Goal: Transaction & Acquisition: Download file/media

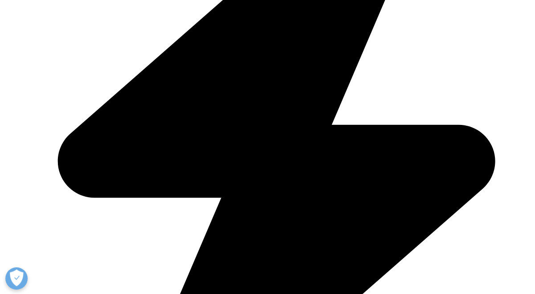
scroll to position [885, 508]
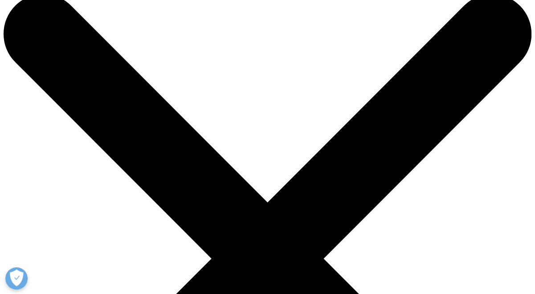
scroll to position [0, 0]
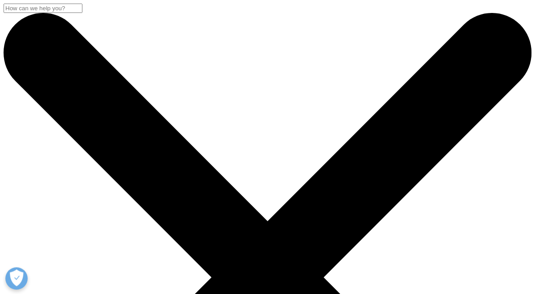
drag, startPoint x: 11, startPoint y: 120, endPoint x: 241, endPoint y: 234, distance: 256.8
copy div "Oncology Therapy Access in the Era of Personalized Medicine Trends in regulator…"
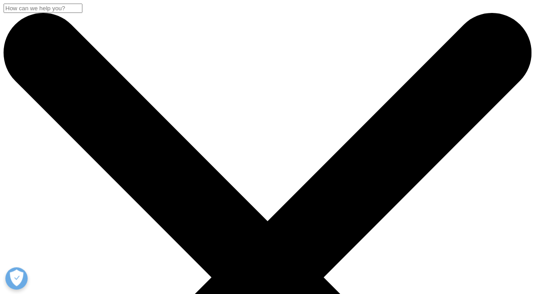
copy div "Trends in regulatory approval and reimbursement for select countries in the [GE…"
